Goal: Find contact information: Find contact information

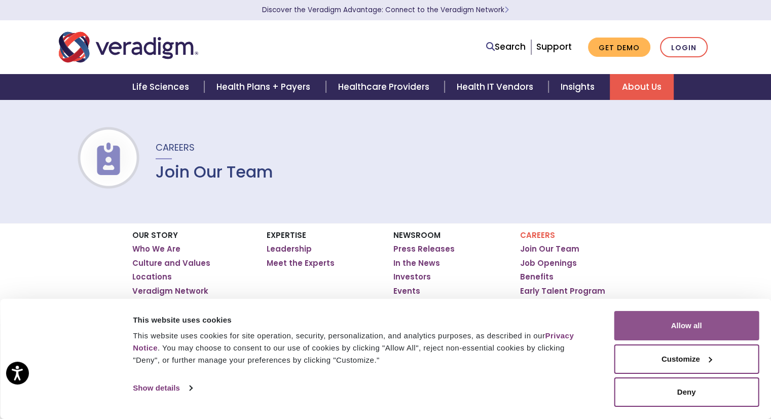
click at [676, 325] on button "Allow all" at bounding box center [686, 325] width 145 height 29
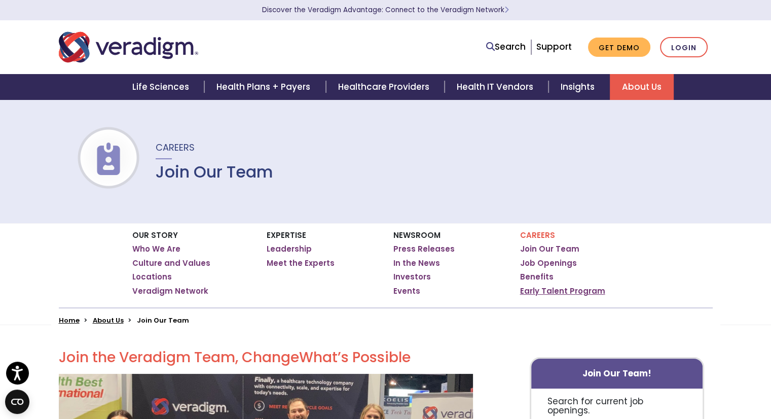
click at [529, 294] on link "Early Talent Program" at bounding box center [562, 291] width 85 height 10
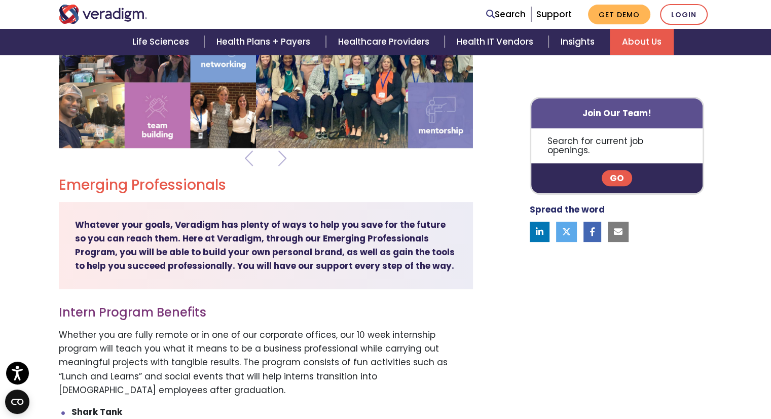
scroll to position [330, 0]
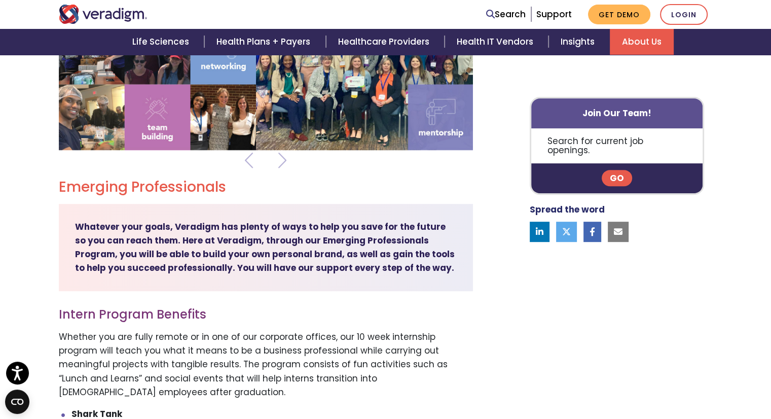
click at [613, 173] on link "Go" at bounding box center [617, 178] width 30 height 16
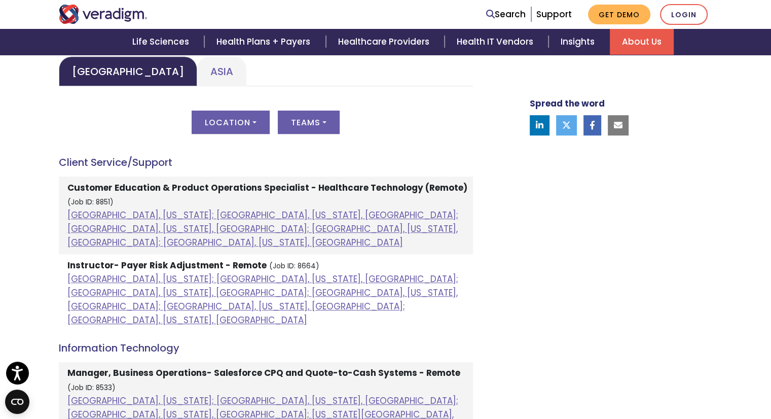
scroll to position [507, 0]
click at [247, 124] on button "Location" at bounding box center [231, 122] width 78 height 23
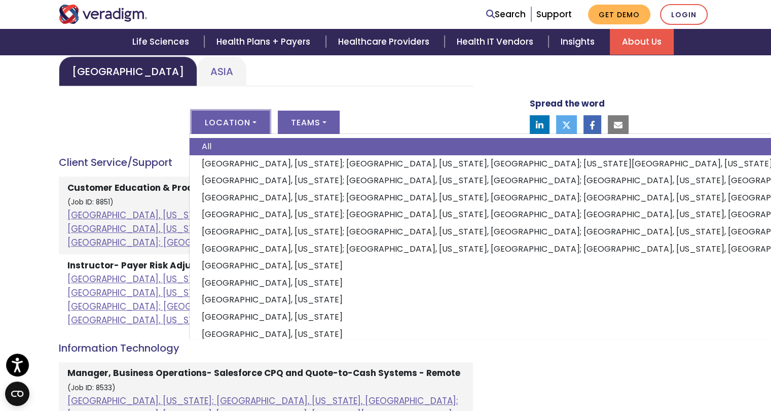
click at [119, 136] on div "Location All [GEOGRAPHIC_DATA], [US_STATE]; [GEOGRAPHIC_DATA], [US_STATE], [GEO…" at bounding box center [266, 129] width 414 height 36
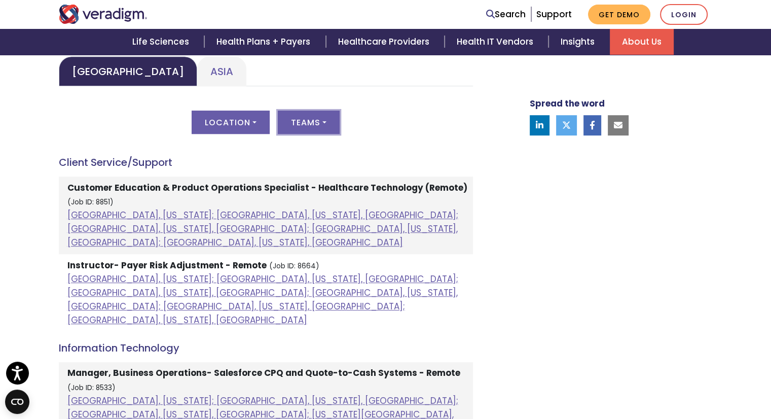
click at [294, 126] on button "Teams" at bounding box center [309, 122] width 62 height 23
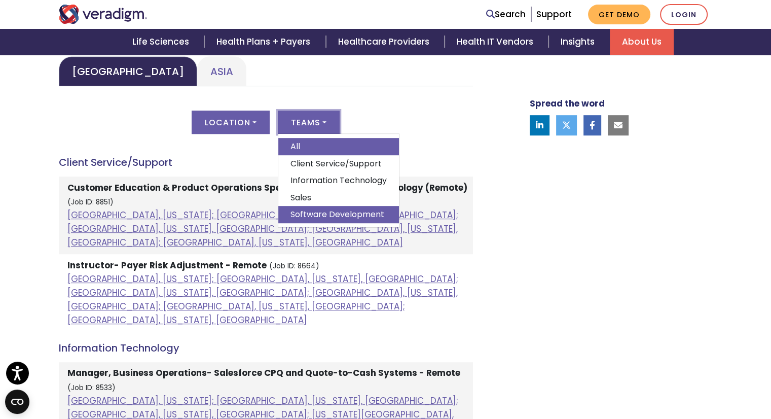
click at [305, 213] on link "Software Development" at bounding box center [338, 214] width 121 height 17
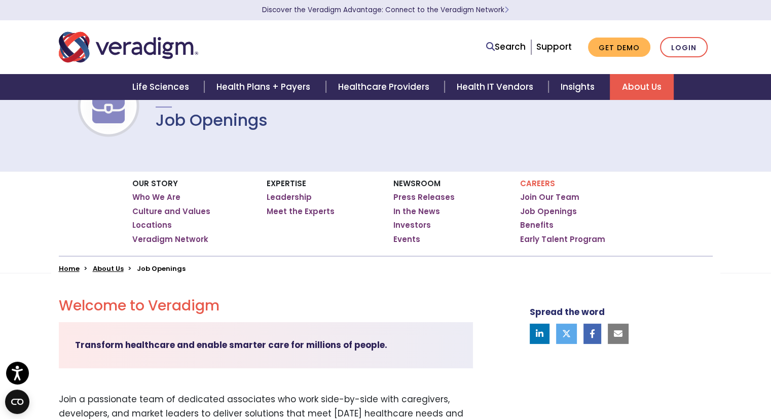
scroll to position [51, 0]
click at [547, 237] on link "Early Talent Program" at bounding box center [562, 240] width 85 height 10
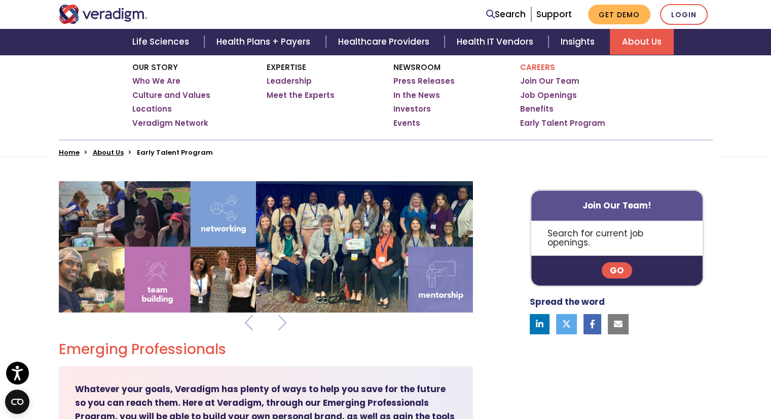
scroll to position [168, 0]
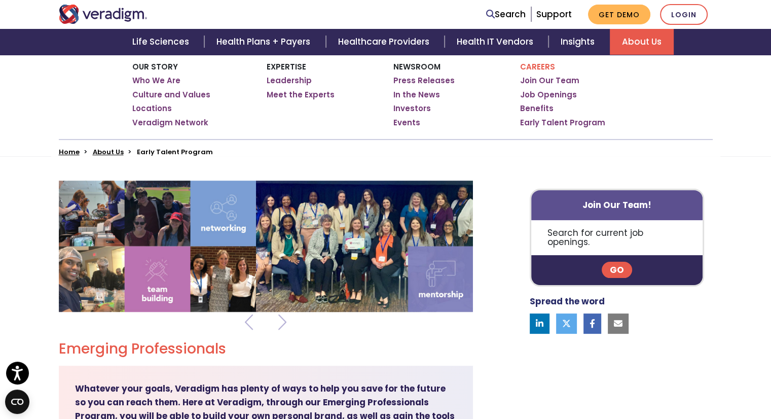
click at [290, 258] on img at bounding box center [266, 246] width 414 height 131
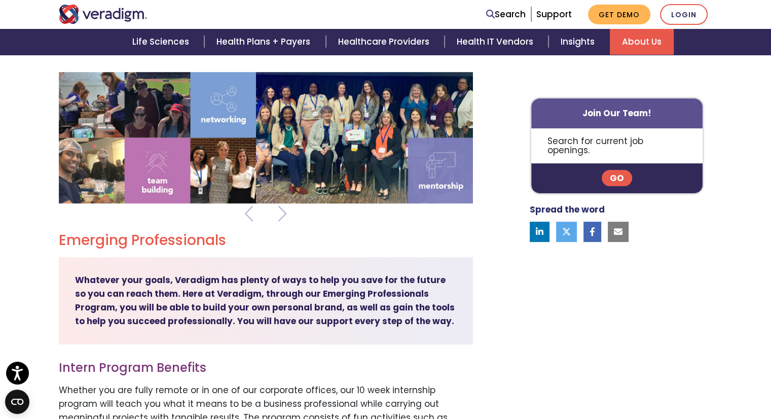
scroll to position [264, 0]
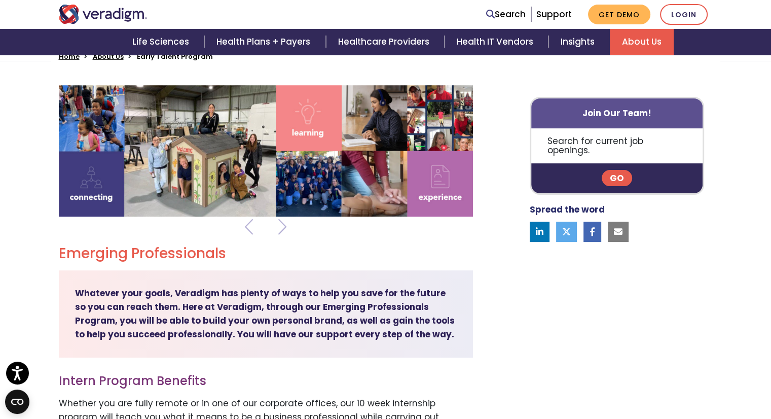
click at [290, 224] on div at bounding box center [266, 157] width 414 height 144
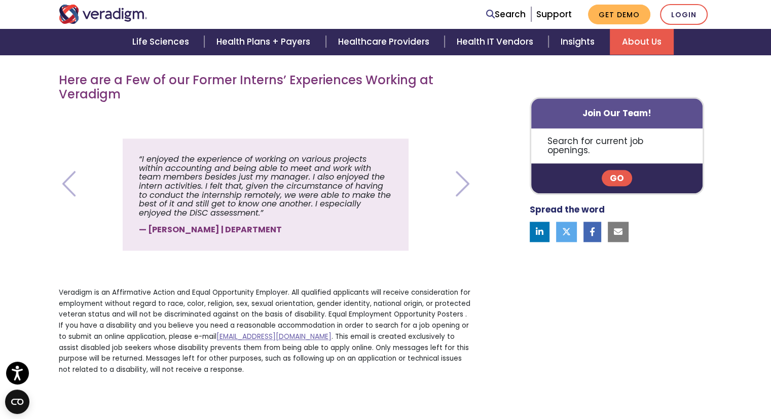
scroll to position [1211, 0]
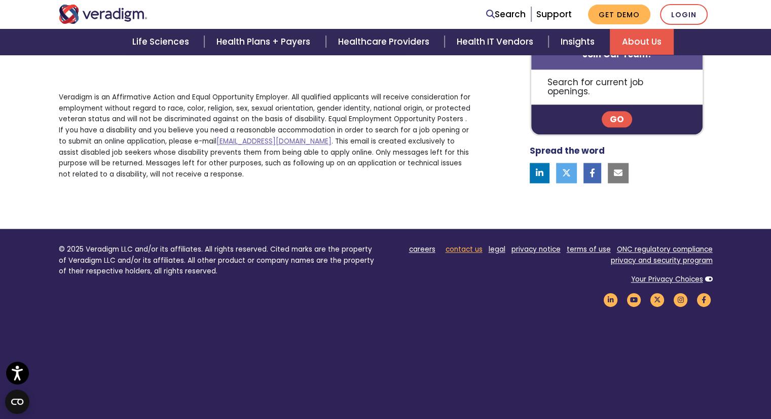
click at [461, 244] on link "contact us" at bounding box center [464, 249] width 37 height 10
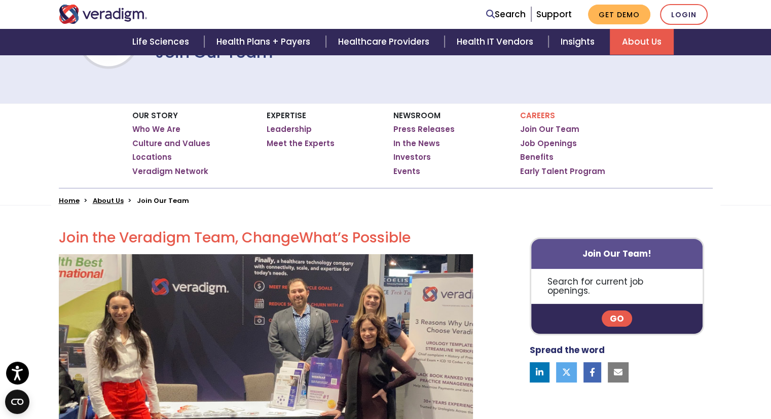
scroll to position [130, 0]
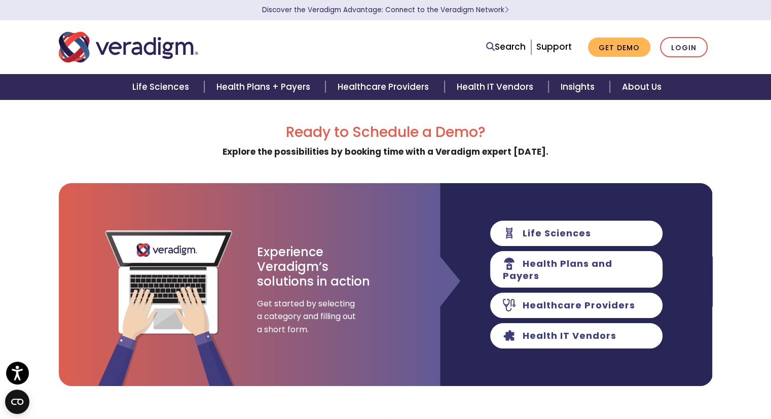
click at [101, 48] on img "Veradigm logo" at bounding box center [128, 46] width 139 height 33
